Goal: Transaction & Acquisition: Obtain resource

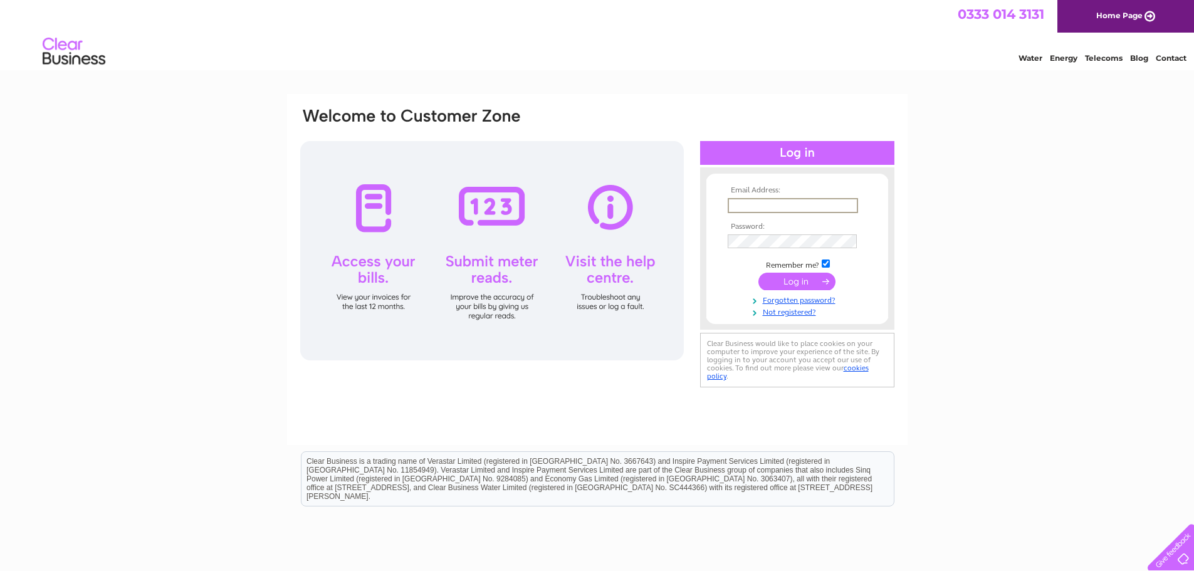
click at [755, 204] on input "text" at bounding box center [793, 205] width 130 height 15
type input "[EMAIL_ADDRESS][DOMAIN_NAME]"
click at [772, 233] on td at bounding box center [797, 241] width 145 height 20
click at [758, 273] on input "submit" at bounding box center [796, 282] width 77 height 18
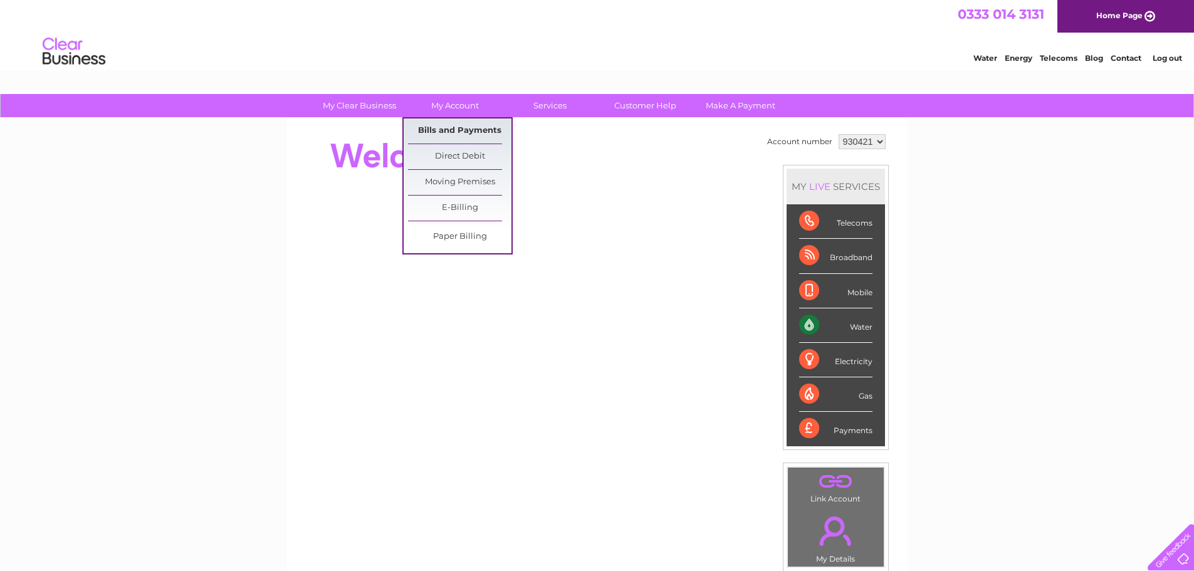
click at [464, 129] on link "Bills and Payments" at bounding box center [459, 130] width 103 height 25
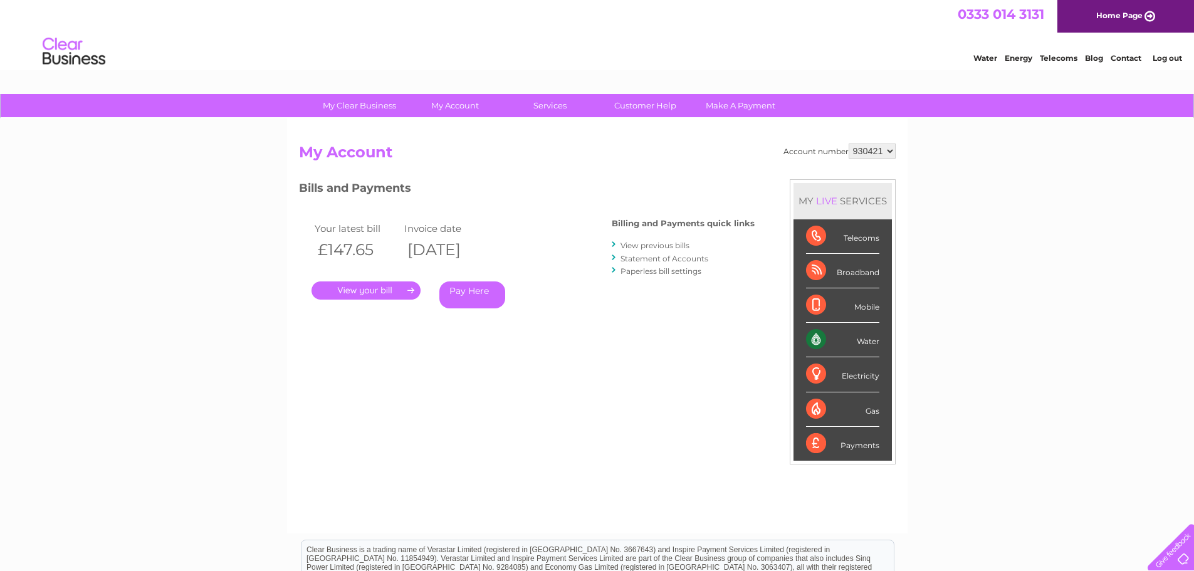
click at [380, 291] on link "." at bounding box center [366, 290] width 109 height 18
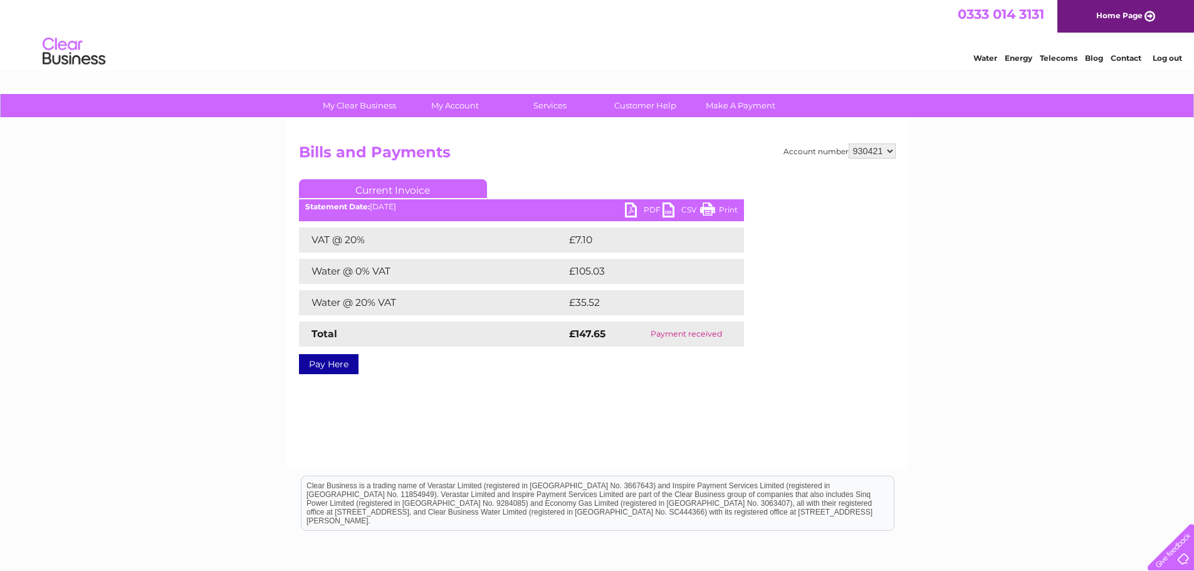
click at [634, 209] on link "PDF" at bounding box center [644, 211] width 38 height 18
